Goal: Task Accomplishment & Management: Manage account settings

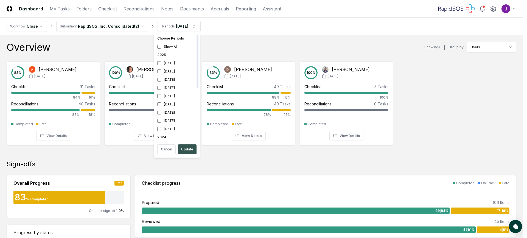
click at [188, 148] on button "Update" at bounding box center [187, 149] width 19 height 10
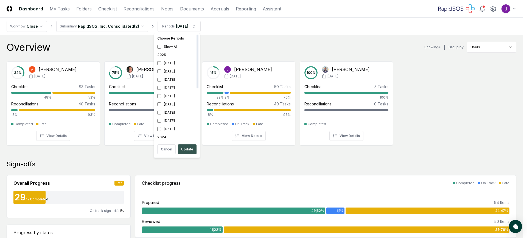
click at [186, 149] on button "Update" at bounding box center [187, 149] width 19 height 10
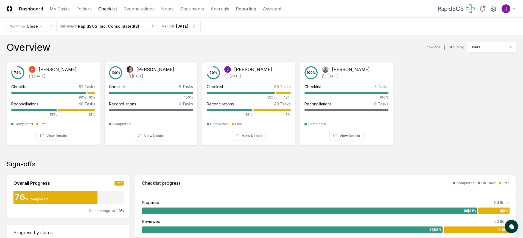
click at [103, 8] on link "Checklist" at bounding box center [107, 8] width 19 height 7
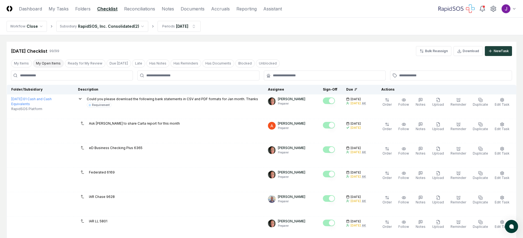
click at [47, 63] on button "My Open Items" at bounding box center [48, 63] width 31 height 8
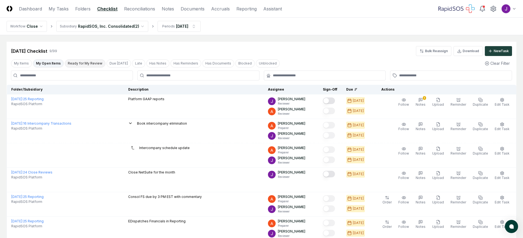
click at [74, 62] on button "Ready for My Review" at bounding box center [85, 63] width 41 height 8
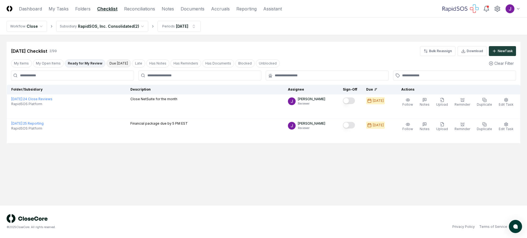
click at [116, 64] on button "Due [DATE]" at bounding box center [118, 63] width 24 height 8
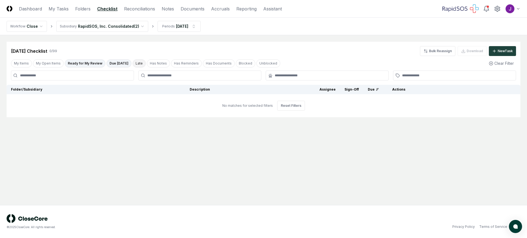
click at [136, 63] on button "Late" at bounding box center [139, 63] width 13 height 8
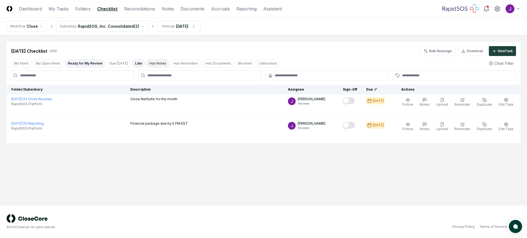
click at [149, 64] on button "Has Notes" at bounding box center [157, 63] width 23 height 8
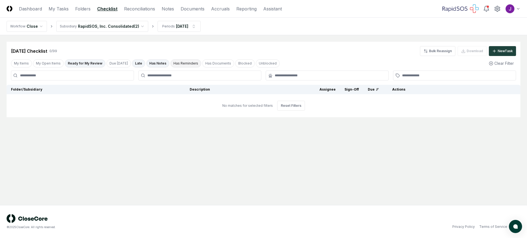
click at [174, 64] on button "Has Reminders" at bounding box center [185, 63] width 31 height 8
click at [212, 64] on button "Has Documents" at bounding box center [218, 63] width 32 height 8
click at [21, 64] on button "My Items" at bounding box center [21, 63] width 21 height 8
click at [23, 8] on link "Dashboard" at bounding box center [30, 8] width 23 height 7
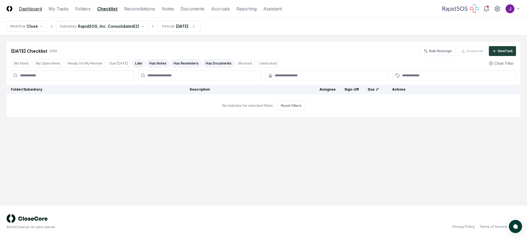
click at [25, 9] on link "Dashboard" at bounding box center [30, 8] width 23 height 7
